Goal: Task Accomplishment & Management: Use online tool/utility

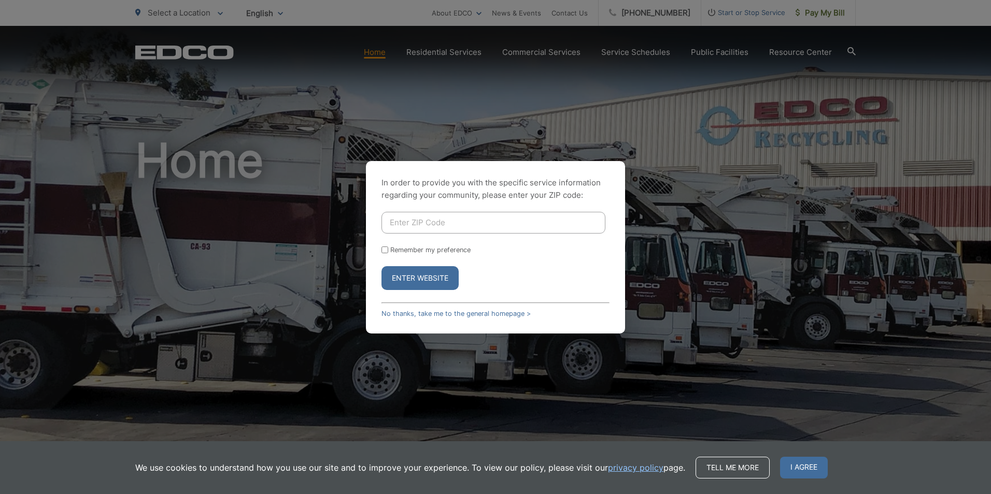
click at [428, 225] on input "Enter ZIP Code" at bounding box center [493, 223] width 224 height 22
type input "92111"
click at [411, 278] on button "Enter Website" at bounding box center [419, 278] width 77 height 24
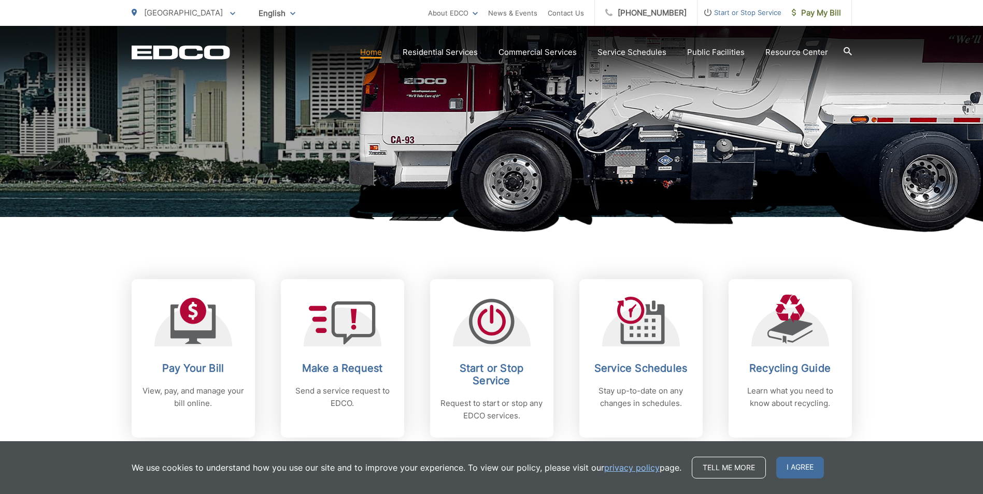
scroll to position [259, 0]
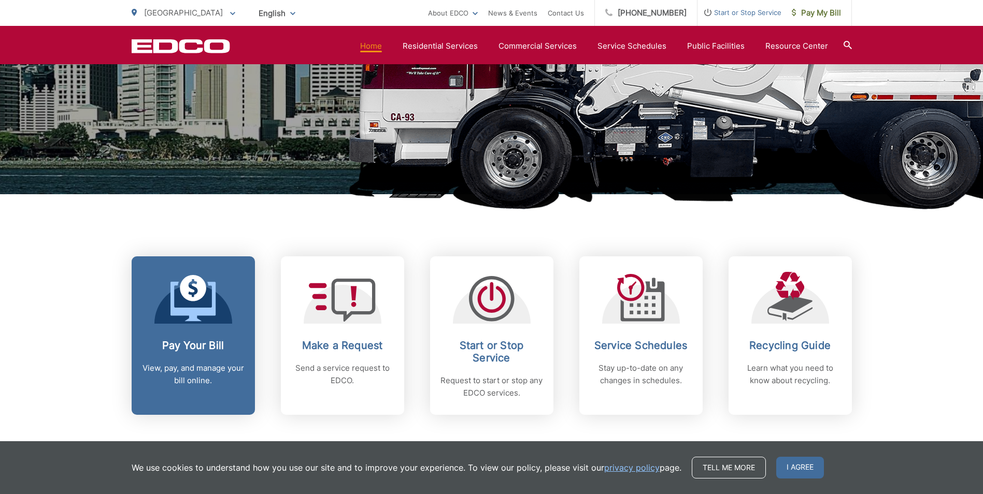
click at [203, 305] on icon at bounding box center [193, 298] width 46 height 47
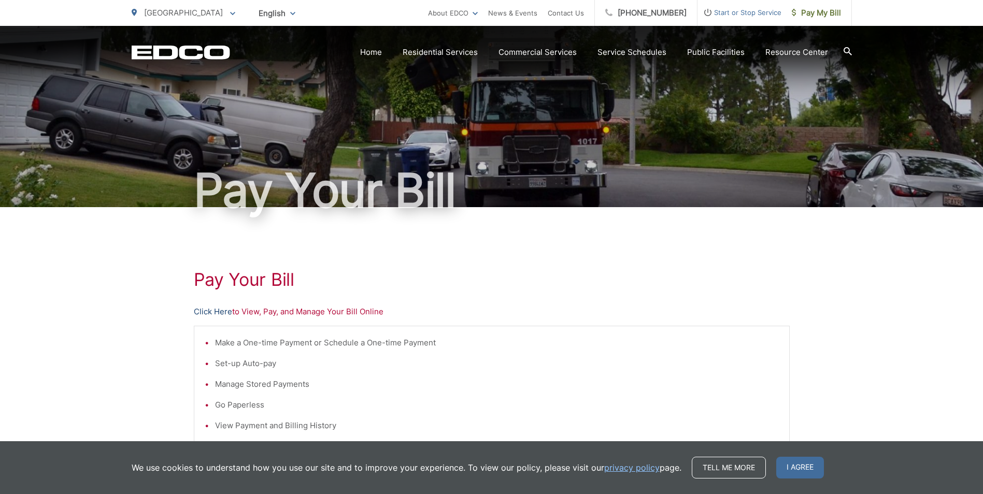
click at [214, 312] on link "Click Here" at bounding box center [213, 312] width 38 height 12
